Goal: Task Accomplishment & Management: Manage account settings

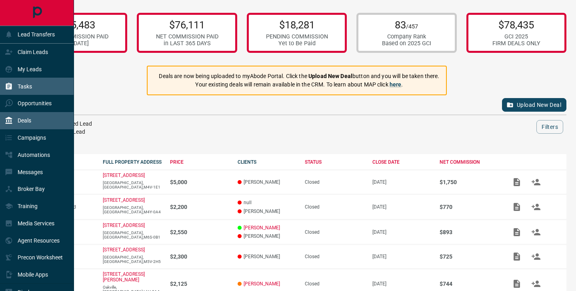
click at [20, 91] on div "Tasks" at bounding box center [18, 86] width 27 height 13
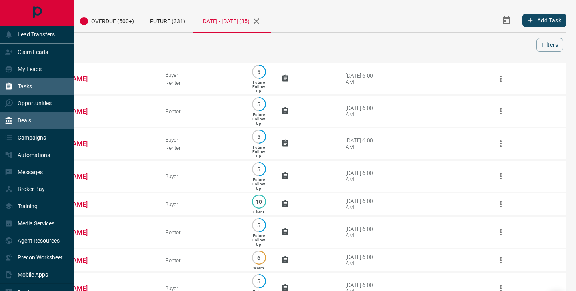
click at [23, 122] on p "Deals" at bounding box center [25, 120] width 14 height 6
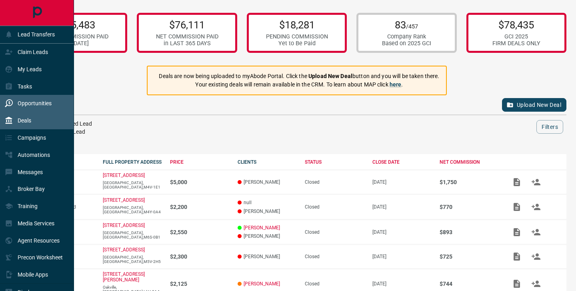
click at [24, 98] on div "Opportunities" at bounding box center [28, 103] width 47 height 13
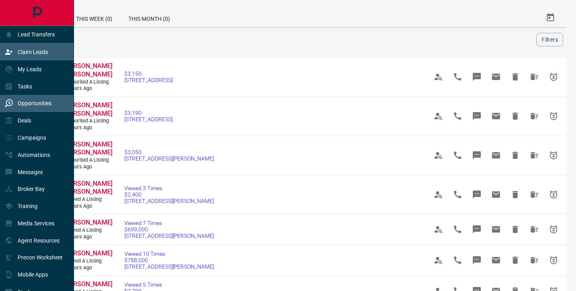
click at [22, 49] on p "Claim Leads" at bounding box center [33, 52] width 30 height 6
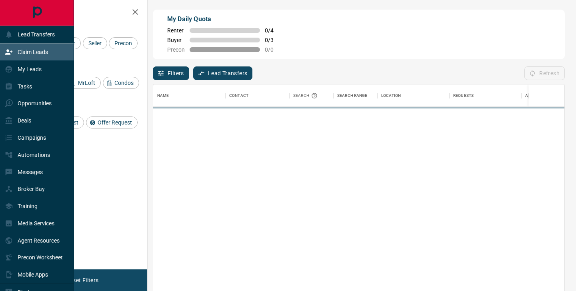
scroll to position [220, 411]
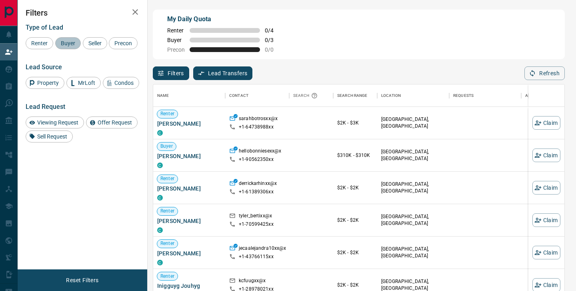
click at [67, 45] on span "Buyer" at bounding box center [68, 43] width 20 height 6
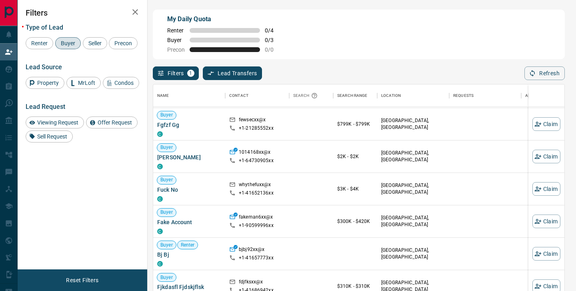
scroll to position [0, 0]
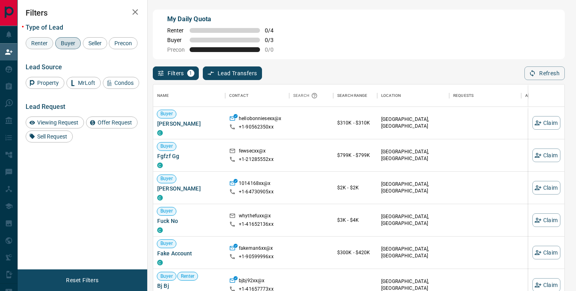
click at [39, 42] on span "Renter" at bounding box center [39, 43] width 22 height 6
click at [67, 48] on div "Buyer" at bounding box center [68, 43] width 26 height 12
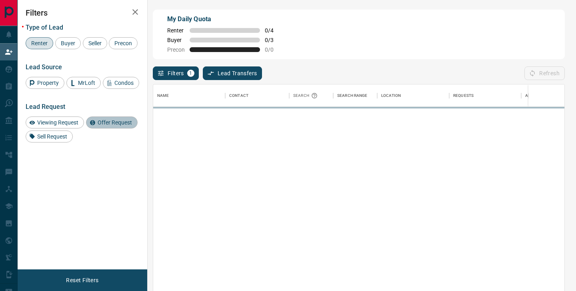
click at [106, 128] on div "Offer Request" at bounding box center [112, 122] width 52 height 12
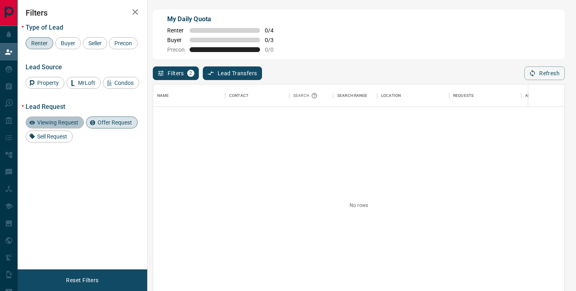
click at [56, 126] on span "Viewing Request" at bounding box center [57, 122] width 47 height 6
click at [122, 126] on span "Offer Request" at bounding box center [115, 122] width 40 height 6
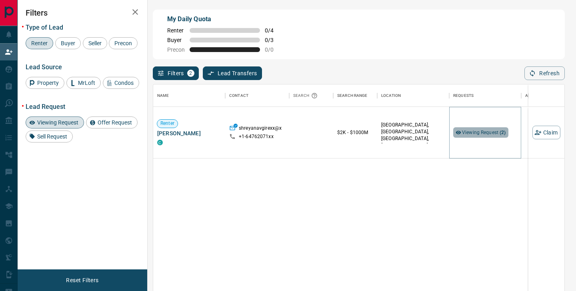
click at [476, 132] on span "Viewing Request ( 2 )" at bounding box center [484, 133] width 44 height 6
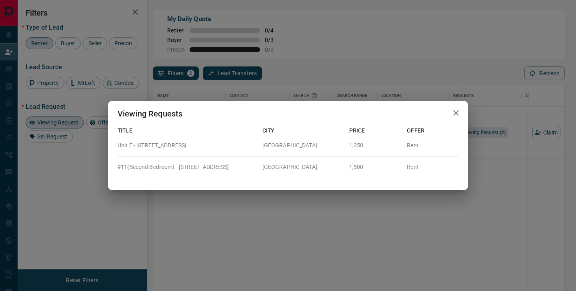
click at [459, 113] on icon "button" at bounding box center [456, 113] width 10 height 10
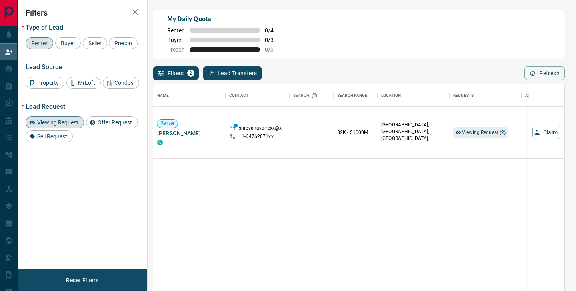
click at [74, 126] on span "Viewing Request" at bounding box center [57, 122] width 47 height 6
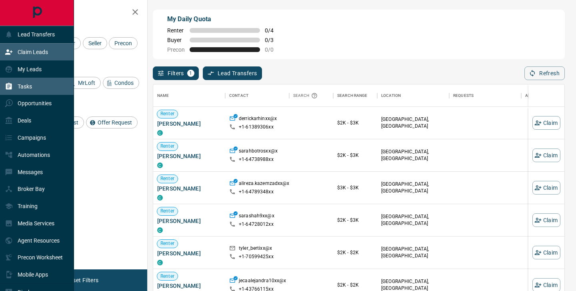
scroll to position [220, 411]
click at [12, 86] on icon at bounding box center [9, 86] width 8 height 8
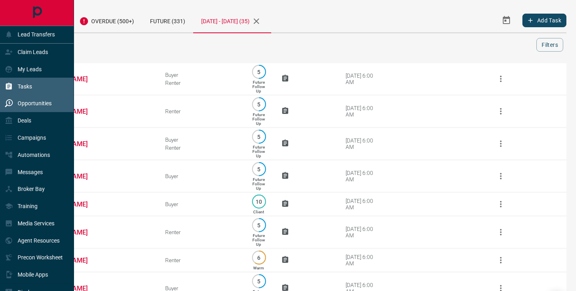
click at [26, 105] on p "Opportunities" at bounding box center [35, 103] width 34 height 6
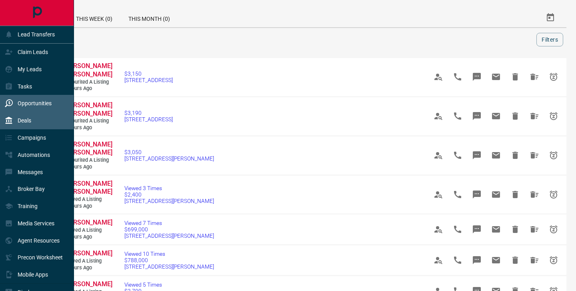
click at [26, 120] on p "Deals" at bounding box center [25, 120] width 14 height 6
